Goal: Information Seeking & Learning: Learn about a topic

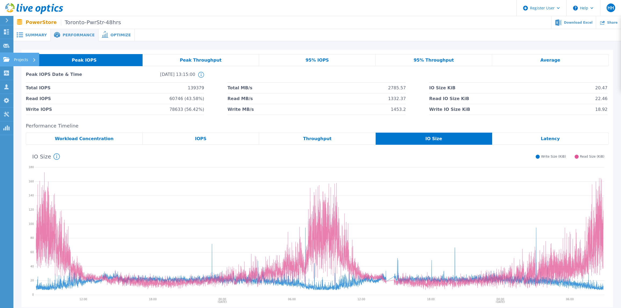
click at [4, 62] on link "Projects Projects" at bounding box center [6, 60] width 13 height 14
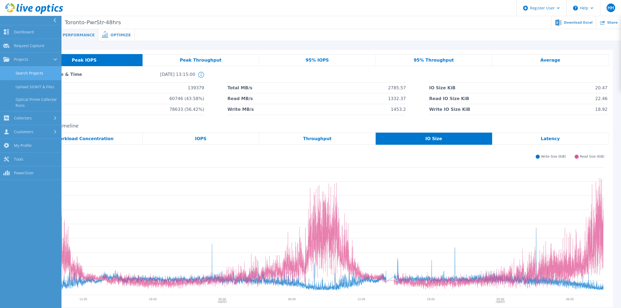
click at [35, 73] on link "Search Projects" at bounding box center [30, 73] width 61 height 14
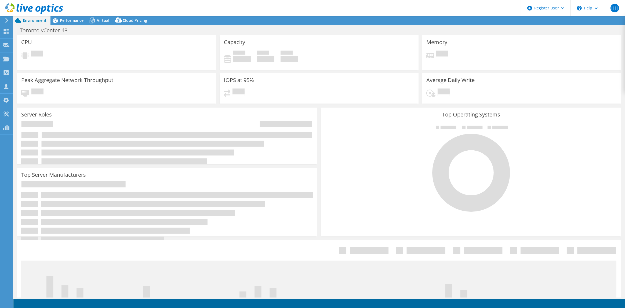
select select "USD"
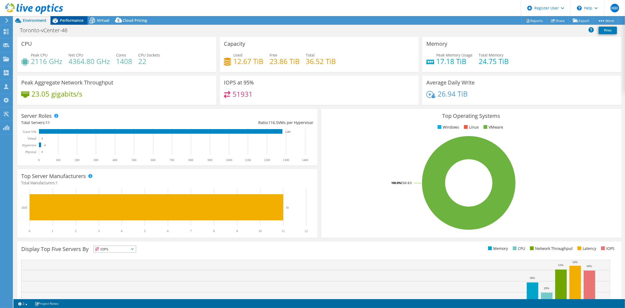
click at [71, 21] on span "Performance" at bounding box center [72, 20] width 24 height 5
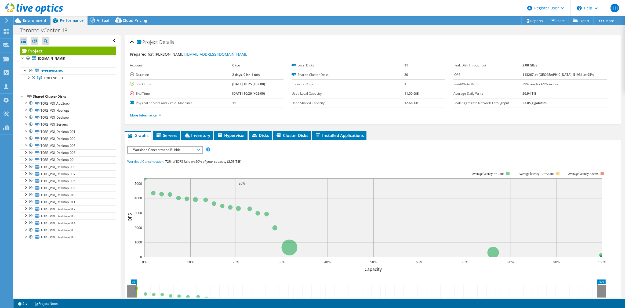
click at [247, 70] on td "2 days, 0 hr, 1 min" at bounding box center [257, 74] width 51 height 9
click at [151, 143] on div "IOPS Disk Throughput IO Size Latency Queue Depth CPU Percentage Memory Page Fau…" at bounding box center [372, 243] width 491 height 201
click at [157, 150] on span "Workload Concentration Bubble" at bounding box center [165, 149] width 69 height 6
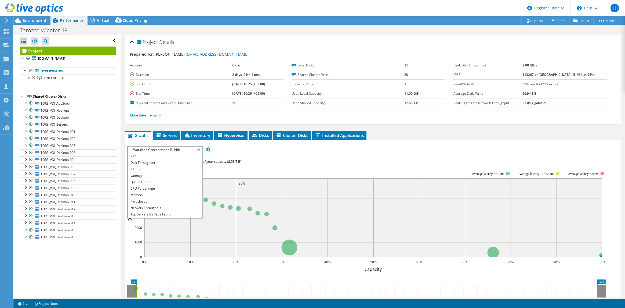
click at [248, 164] on rect at bounding box center [367, 217] width 480 height 107
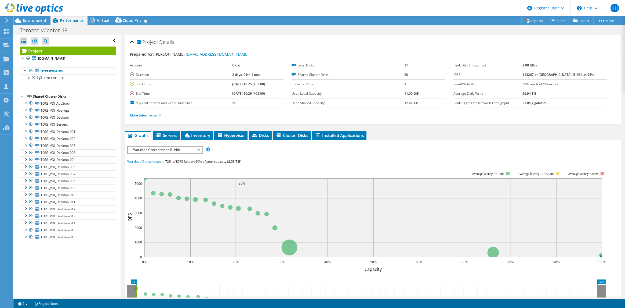
click at [175, 146] on span "Workload Concentration Bubble" at bounding box center [165, 149] width 69 height 6
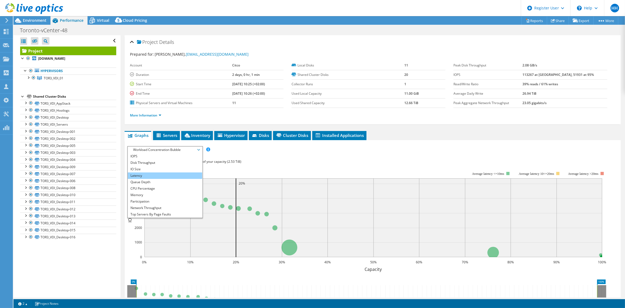
click at [172, 172] on li "Latency" at bounding box center [165, 175] width 74 height 6
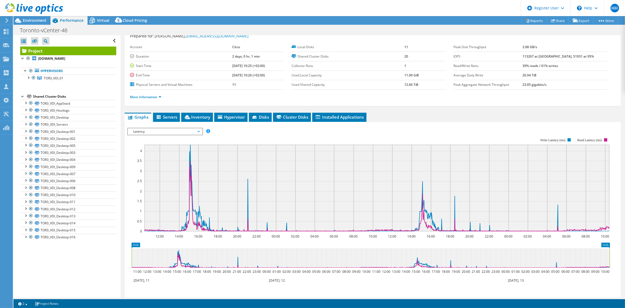
scroll to position [27, 0]
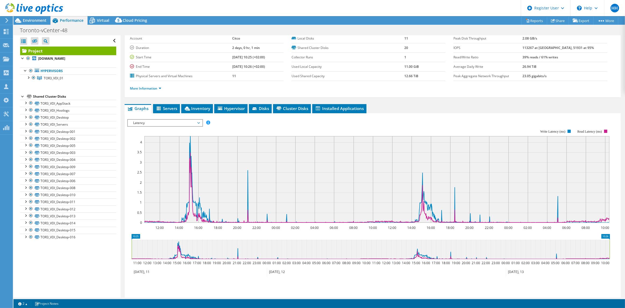
drag, startPoint x: 175, startPoint y: 228, endPoint x: 273, endPoint y: 228, distance: 98.3
click at [273, 228] on section "Workload Concentration: 72% of IOPS falls on 20% of your capacity (2.53 TiB) 12…" at bounding box center [372, 211] width 491 height 178
click at [183, 228] on text "14:00" at bounding box center [179, 227] width 8 height 5
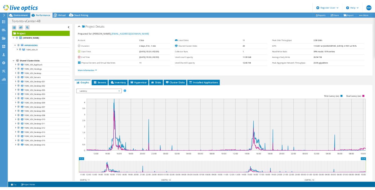
scroll to position [0, 0]
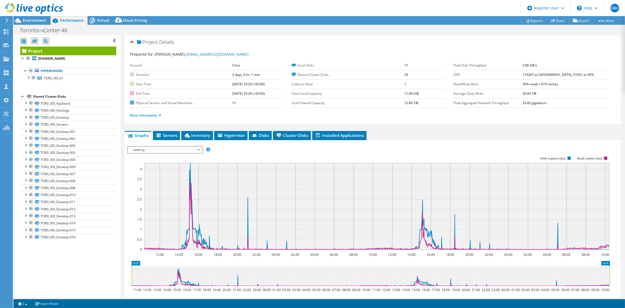
click at [542, 74] on b "113267 at [GEOGRAPHIC_DATA], 51931 at 95%" at bounding box center [558, 74] width 71 height 5
click at [543, 74] on b "113267 at [GEOGRAPHIC_DATA], 51931 at 95%" at bounding box center [558, 74] width 71 height 5
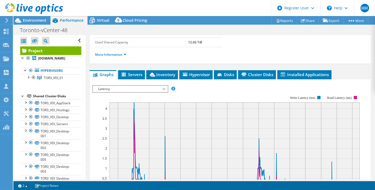
scroll to position [134, 0]
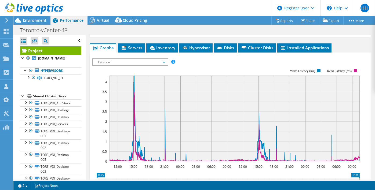
click at [141, 62] on span "Latency" at bounding box center [130, 62] width 69 height 6
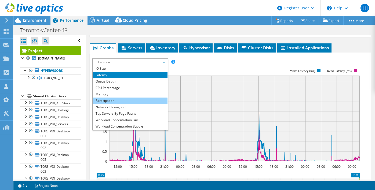
scroll to position [19, 0]
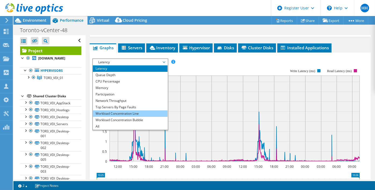
click at [116, 111] on li "Workload Concentration Line" at bounding box center [130, 114] width 74 height 6
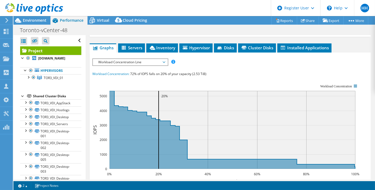
click at [127, 60] on span "Workload Concentration Line" at bounding box center [130, 62] width 69 height 6
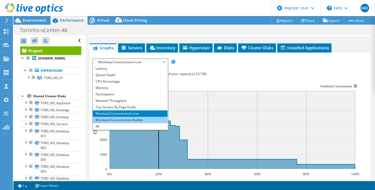
click at [116, 117] on li "Workload Concentration Bubble" at bounding box center [130, 120] width 74 height 6
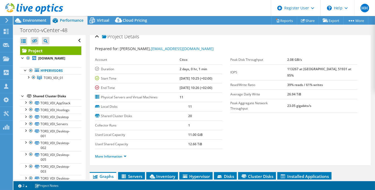
scroll to position [0, 0]
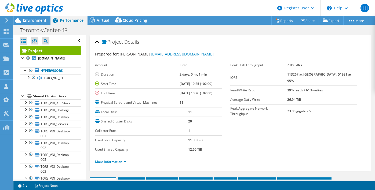
click at [304, 74] on b "113267 at [GEOGRAPHIC_DATA], 51931 at 95%" at bounding box center [319, 77] width 64 height 11
click at [307, 72] on b "113267 at [GEOGRAPHIC_DATA], 51931 at 95%" at bounding box center [319, 77] width 64 height 11
click at [305, 75] on b "113267 at [GEOGRAPHIC_DATA], 51931 at 95%" at bounding box center [319, 77] width 64 height 11
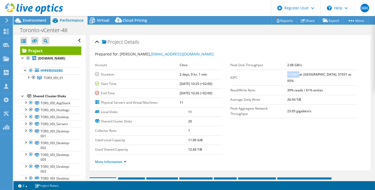
click at [305, 75] on b "113267 at [GEOGRAPHIC_DATA], 51931 at 95%" at bounding box center [319, 77] width 64 height 11
click at [4, 56] on use at bounding box center [6, 58] width 6 height 5
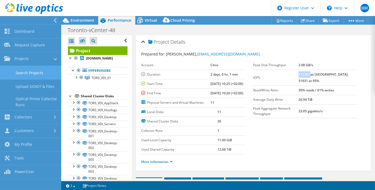
click at [32, 71] on link "Search Projects" at bounding box center [30, 73] width 61 height 14
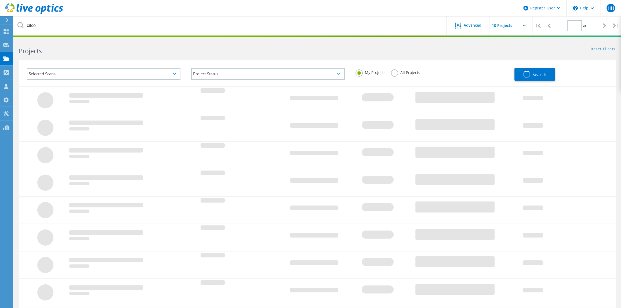
type input "1"
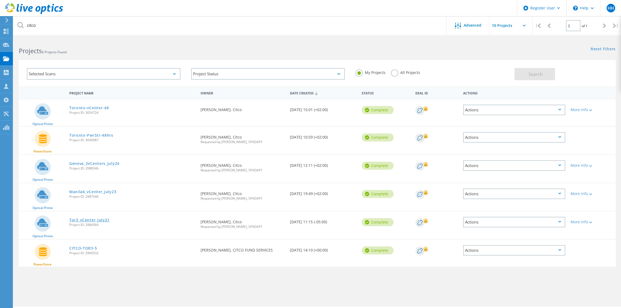
click at [92, 219] on link "Tor3_vCenter_July21" at bounding box center [89, 220] width 40 height 4
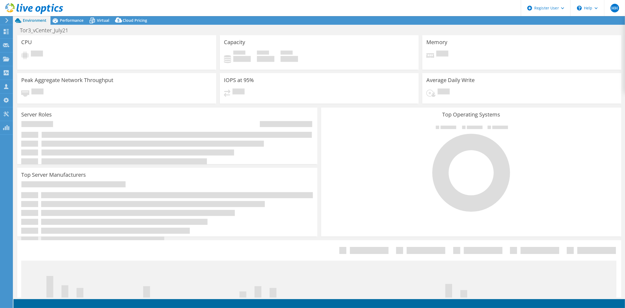
select select "USD"
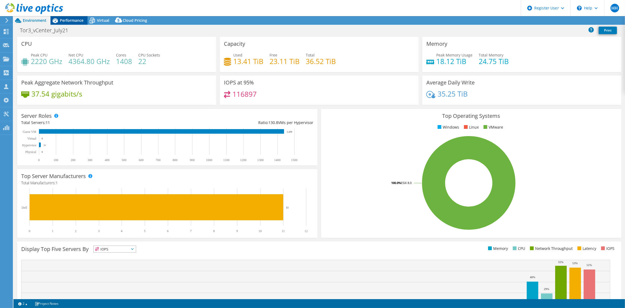
click at [75, 20] on span "Performance" at bounding box center [72, 20] width 24 height 5
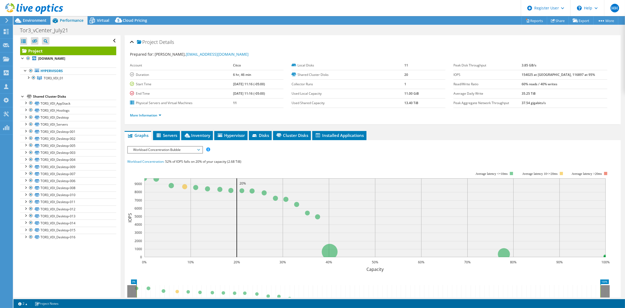
click at [166, 146] on span "Workload Concentration Bubble" at bounding box center [165, 149] width 69 height 6
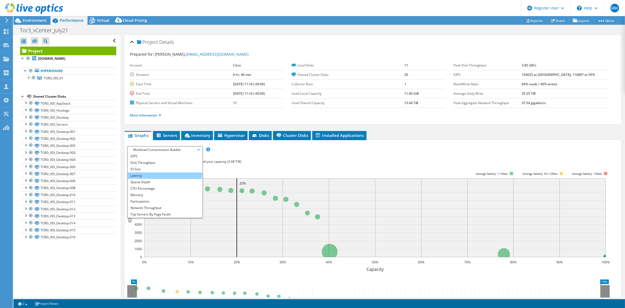
click at [150, 174] on li "Latency" at bounding box center [165, 175] width 74 height 6
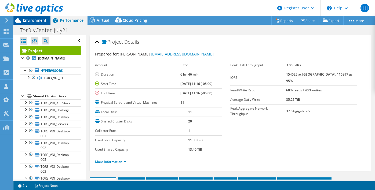
click at [42, 19] on span "Environment" at bounding box center [35, 20] width 24 height 5
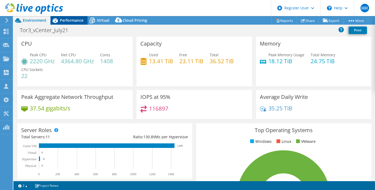
click at [74, 19] on span "Performance" at bounding box center [72, 20] width 24 height 5
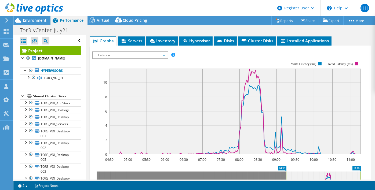
scroll to position [134, 0]
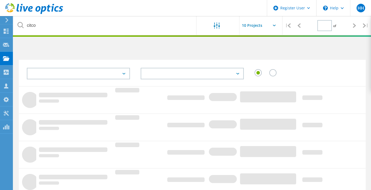
type input "1"
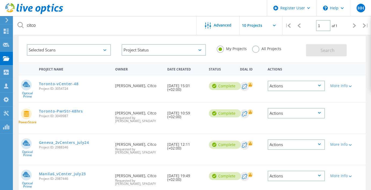
scroll to position [54, 0]
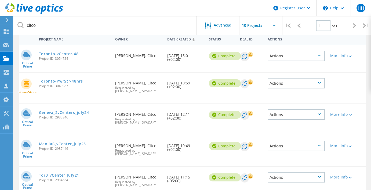
click at [64, 81] on link "Toronto-PwrStr-48hrs" at bounding box center [61, 82] width 44 height 4
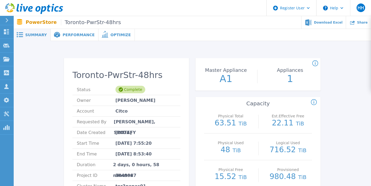
click at [67, 34] on span "Performance" at bounding box center [79, 35] width 32 height 4
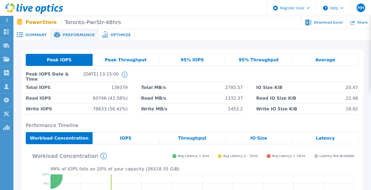
click at [118, 86] on span "139379" at bounding box center [119, 87] width 16 height 10
click at [98, 104] on span "78633 (56.42%)" at bounding box center [110, 109] width 35 height 10
click at [120, 87] on span "139379" at bounding box center [119, 87] width 16 height 10
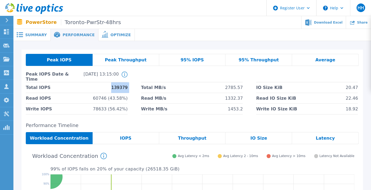
click at [120, 87] on span "139379" at bounding box center [119, 87] width 16 height 10
click at [196, 96] on li "Read MB/s 1332.37" at bounding box center [192, 98] width 102 height 11
click at [5, 61] on icon at bounding box center [6, 59] width 6 height 5
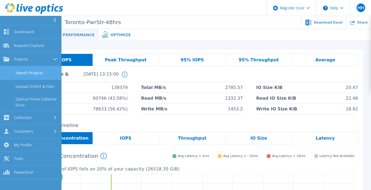
click at [36, 77] on link "Search Projects" at bounding box center [30, 73] width 61 height 14
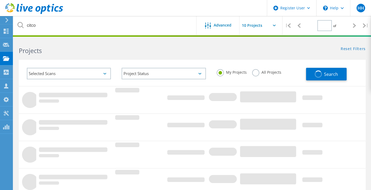
type input "1"
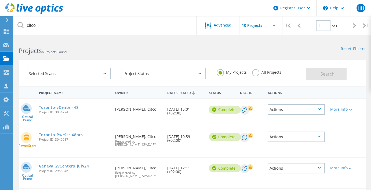
click at [57, 109] on link "Toronto-vCenter-48" at bounding box center [59, 108] width 40 height 4
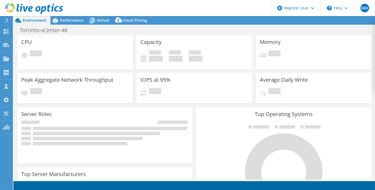
select select "USD"
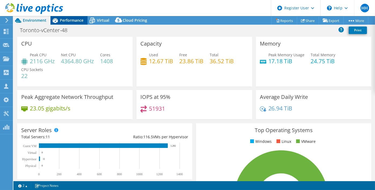
click at [81, 21] on span "Performance" at bounding box center [72, 20] width 24 height 5
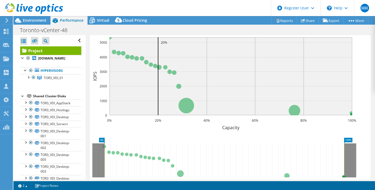
scroll to position [134, 0]
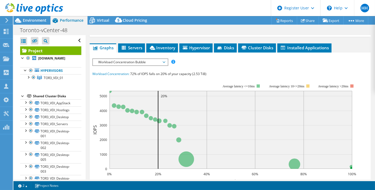
click at [132, 61] on span "Workload Concentration Bubble" at bounding box center [130, 62] width 69 height 6
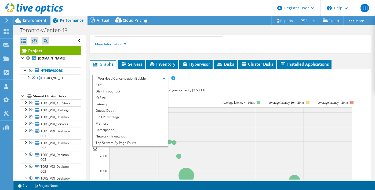
scroll to position [107, 0]
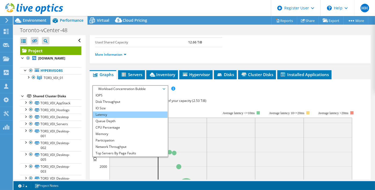
click at [109, 114] on li "Latency" at bounding box center [130, 115] width 74 height 6
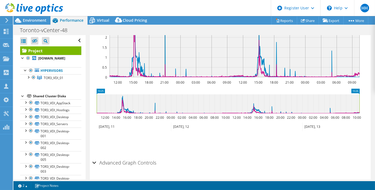
scroll to position [232, 0]
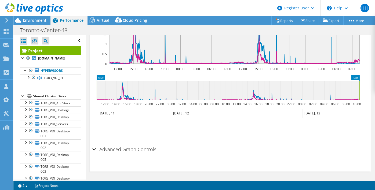
click at [104, 148] on h2 "Advanced Graph Controls" at bounding box center [124, 149] width 64 height 11
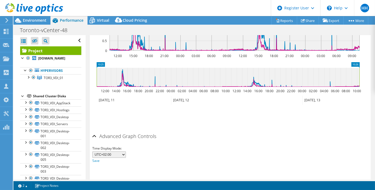
scroll to position [253, 0]
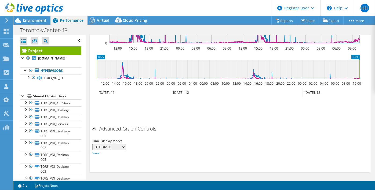
click at [116, 144] on select "UTC-12:00 UTC-11:00 UTC-10:00 UTC-09:30 UTC-09:00 UTC-08:00 UTC-07:00 UTC-06:00…" at bounding box center [109, 147] width 34 height 6
select select "-300"
click at [92, 144] on select "UTC-12:00 UTC-11:00 UTC-10:00 UTC-09:30 UTC-09:00 UTC-08:00 UTC-07:00 UTC-06:00…" at bounding box center [109, 147] width 34 height 6
click at [99, 151] on link "Save" at bounding box center [95, 153] width 7 height 5
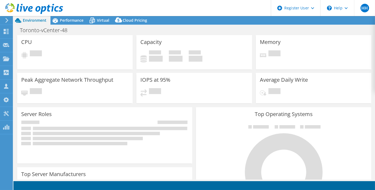
select select "USD"
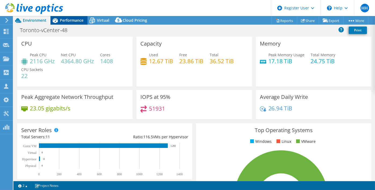
click at [77, 22] on span "Performance" at bounding box center [72, 20] width 24 height 5
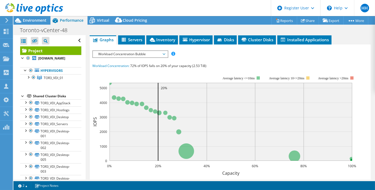
scroll to position [134, 0]
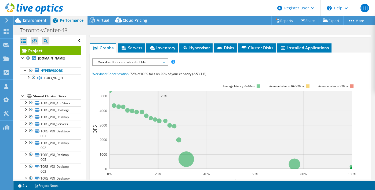
click at [127, 61] on span "Workload Concentration Bubble" at bounding box center [130, 62] width 69 height 6
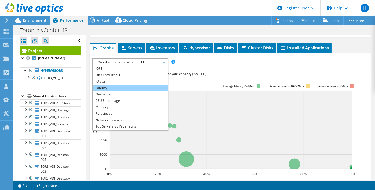
click at [118, 88] on li "Latency" at bounding box center [130, 88] width 74 height 6
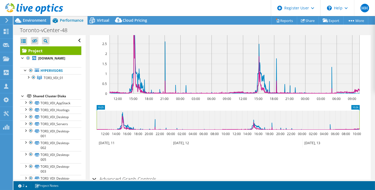
scroll to position [232, 0]
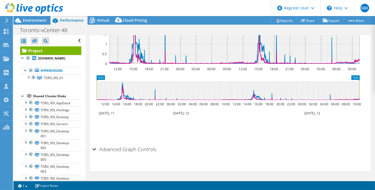
click at [125, 147] on h2 "Advanced Graph Controls" at bounding box center [124, 149] width 64 height 11
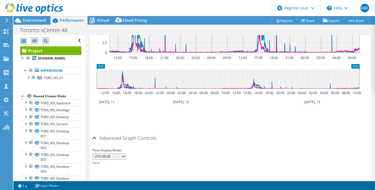
scroll to position [253, 0]
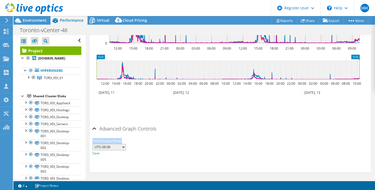
drag, startPoint x: 172, startPoint y: 136, endPoint x: 171, endPoint y: 133, distance: 3.5
click at [171, 133] on div "Advanced Graph Controls" at bounding box center [230, 130] width 276 height 12
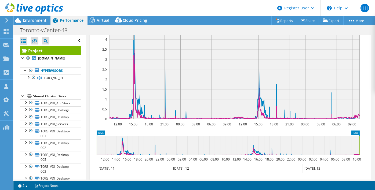
scroll to position [232, 0]
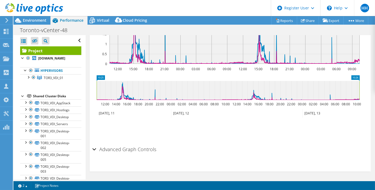
click at [100, 149] on h2 "Advanced Graph Controls" at bounding box center [124, 149] width 64 height 11
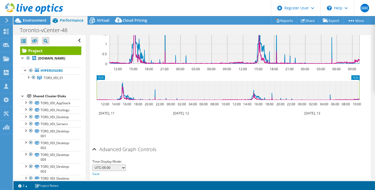
click at [111, 167] on select "UTC-12:00 UTC-11:00 UTC-10:00 UTC-09:30 UTC-09:00 UTC-08:00 UTC-07:00 UTC-06:00…" at bounding box center [109, 168] width 34 height 6
select select "330"
click at [92, 165] on select "UTC-12:00 UTC-11:00 UTC-10:00 UTC-09:30 UTC-09:00 UTC-08:00 UTC-07:00 UTC-06:00…" at bounding box center [109, 168] width 34 height 6
click at [141, 156] on div "Time Display Mode: UTC-12:00 UTC-11:00 UTC-10:00 UTC-09:30 UTC-09:00 UTC-08:00 …" at bounding box center [230, 166] width 276 height 21
click at [96, 173] on link "Save" at bounding box center [95, 174] width 7 height 5
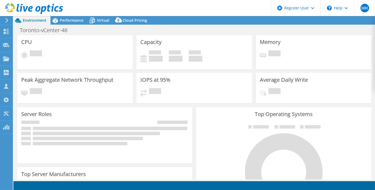
select select "USD"
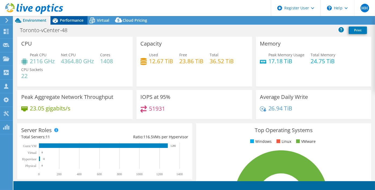
click at [68, 19] on span "Performance" at bounding box center [72, 20] width 24 height 5
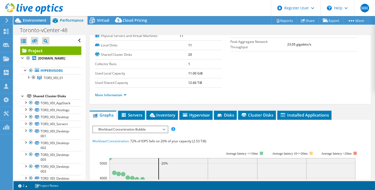
scroll to position [81, 0]
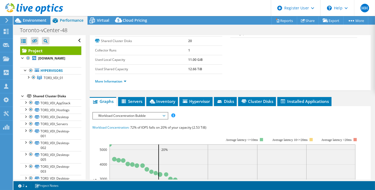
click at [144, 115] on span "Workload Concentration Bubble" at bounding box center [130, 116] width 69 height 6
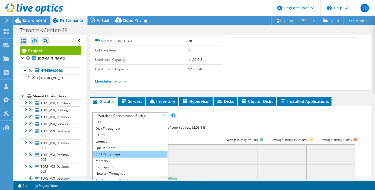
scroll to position [19, 0]
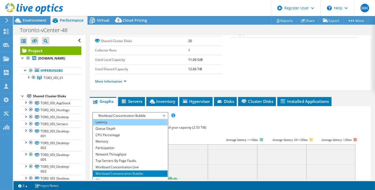
click at [127, 124] on li "Latency" at bounding box center [130, 122] width 74 height 6
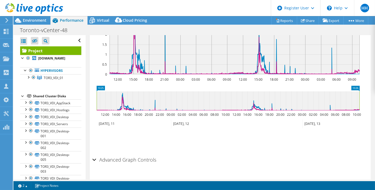
scroll to position [232, 0]
